Goal: Information Seeking & Learning: Find specific fact

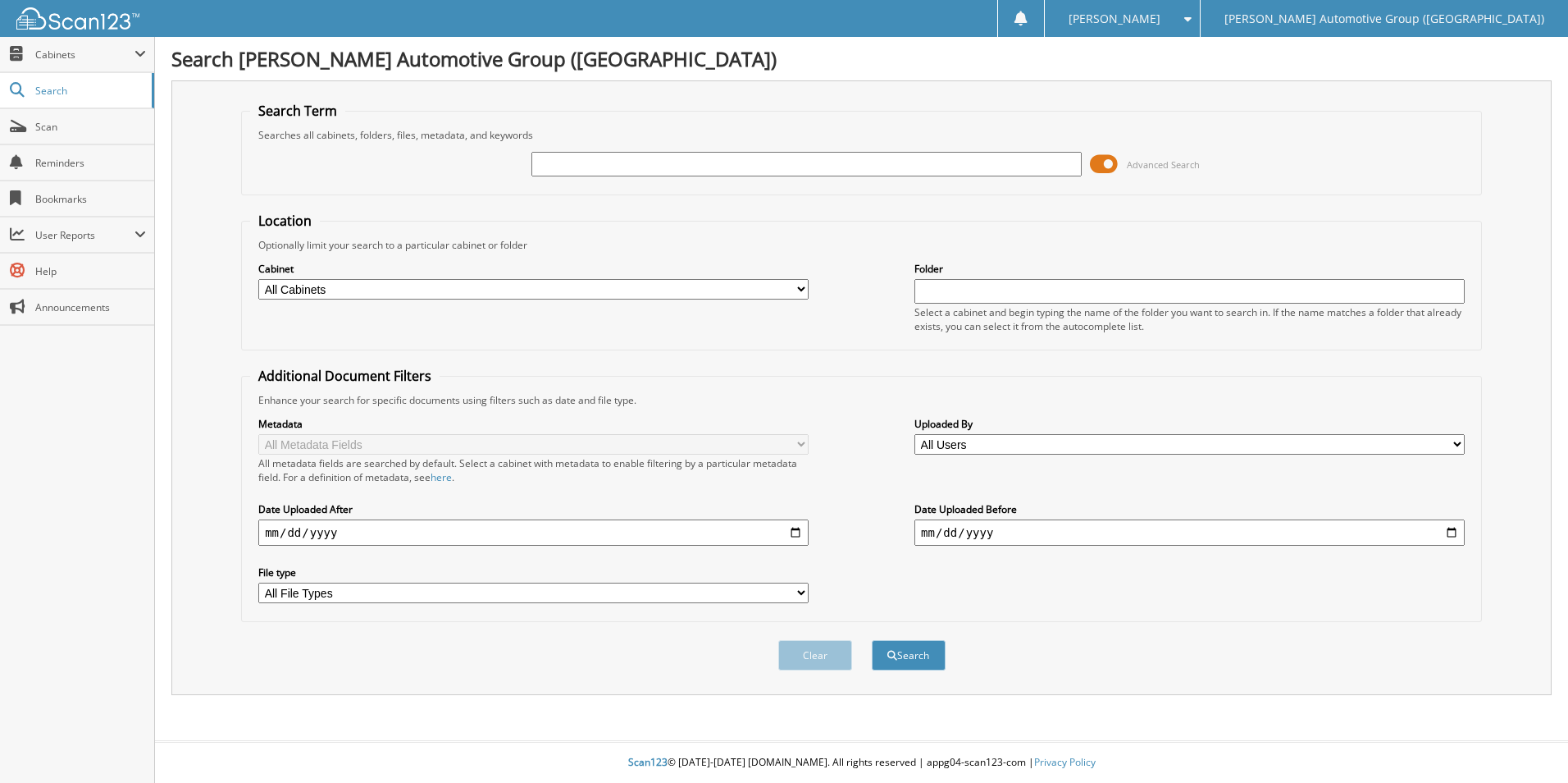
click at [804, 165] on input "text" at bounding box center [806, 163] width 550 height 24
type input "[PERSON_NAME]"
click at [396, 290] on select "All Cabinets ACCOUNTS PAYABLE ACCOUNTS RECEIVABLE CANCELLATIONS CO LCC LCD CAR …" at bounding box center [533, 289] width 550 height 20
select select "44183"
click at [258, 279] on select "All Cabinets ACCOUNTS PAYABLE ACCOUNTS RECEIVABLE CANCELLATIONS CO LCC LCD CAR …" at bounding box center [533, 289] width 550 height 20
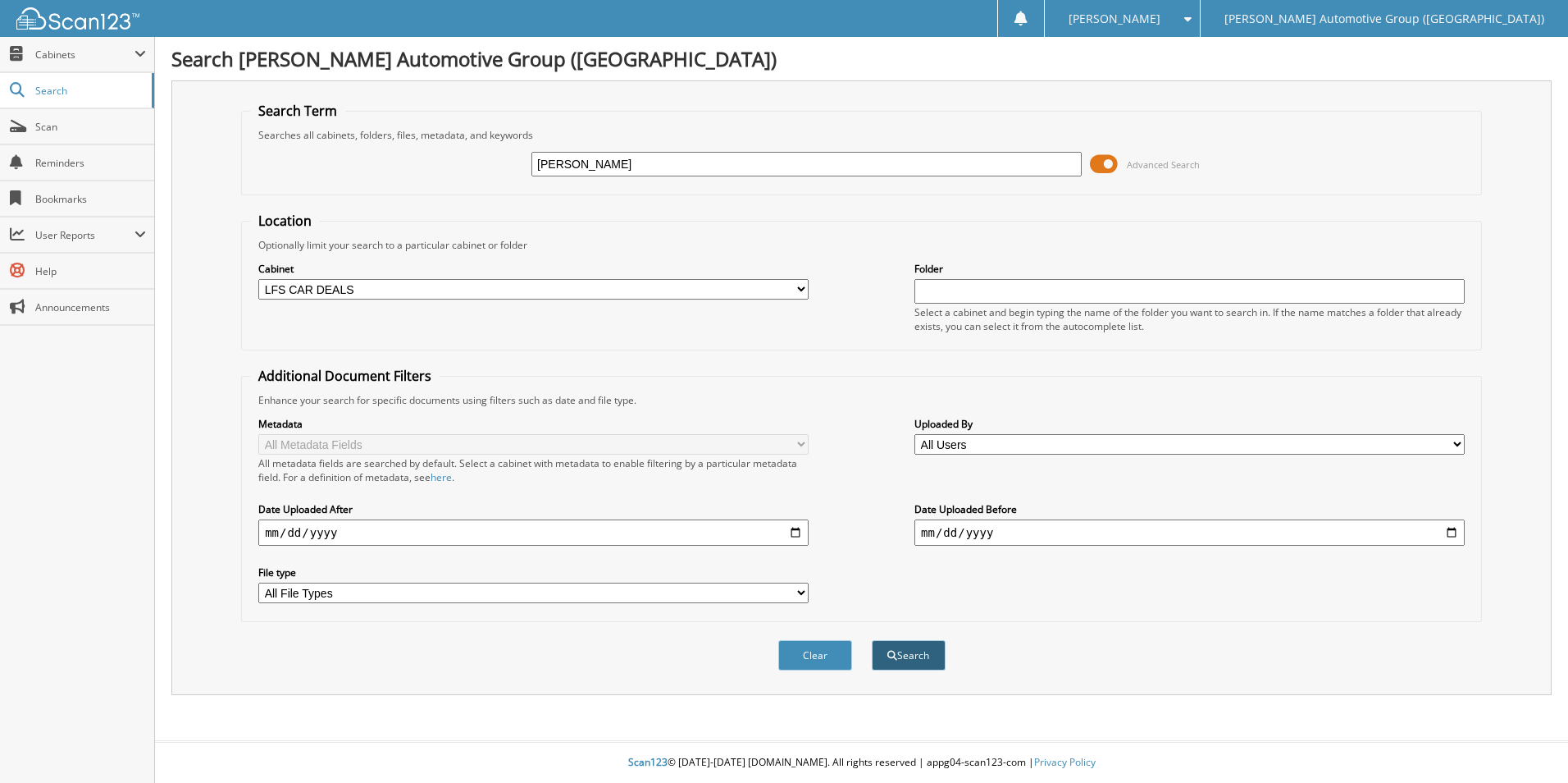
click at [897, 664] on button "Search" at bounding box center [909, 655] width 74 height 30
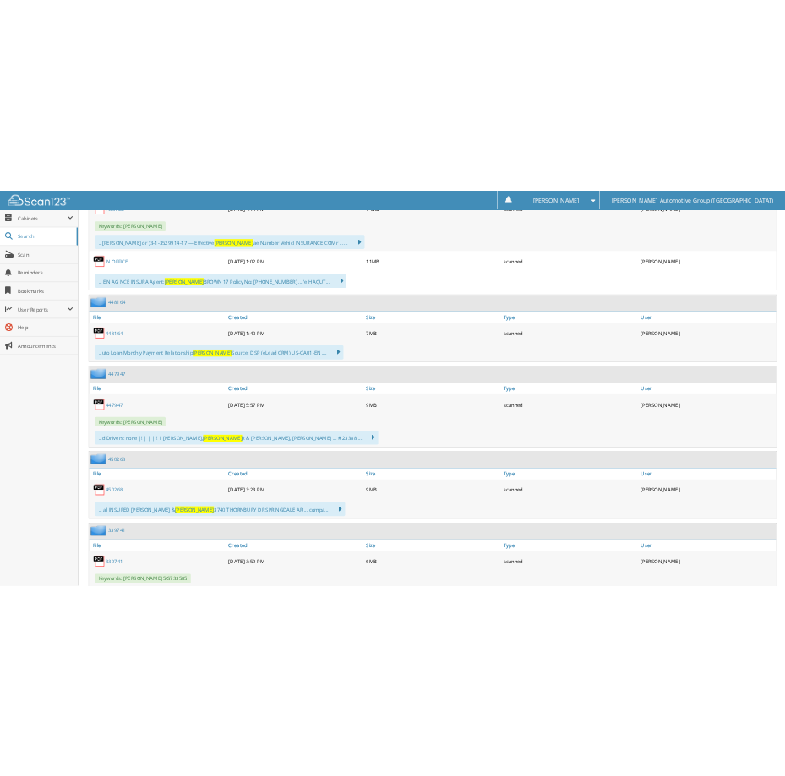
scroll to position [7385, 0]
